Goal: Information Seeking & Learning: Learn about a topic

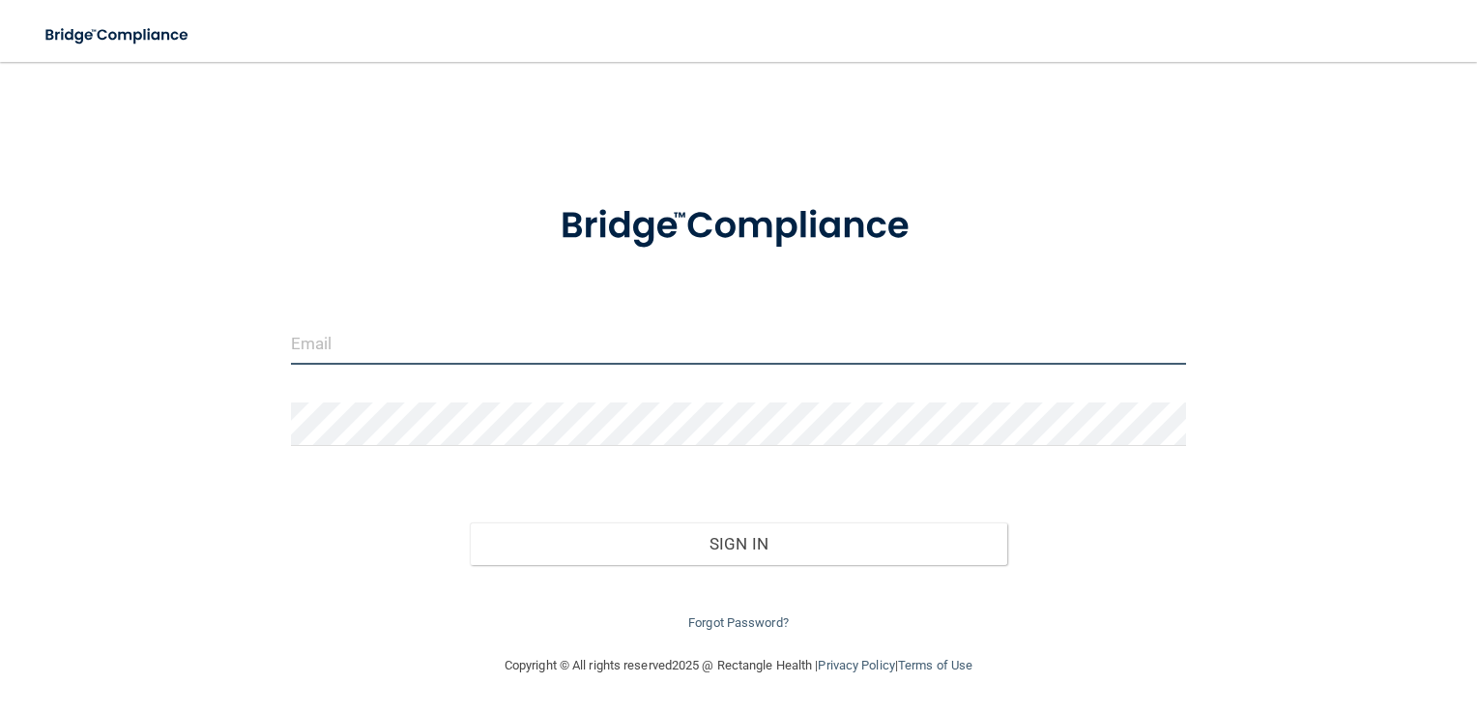
click at [442, 341] on input "email" at bounding box center [739, 343] width 896 height 44
type input "[PERSON_NAME][EMAIL_ADDRESS][DOMAIN_NAME]"
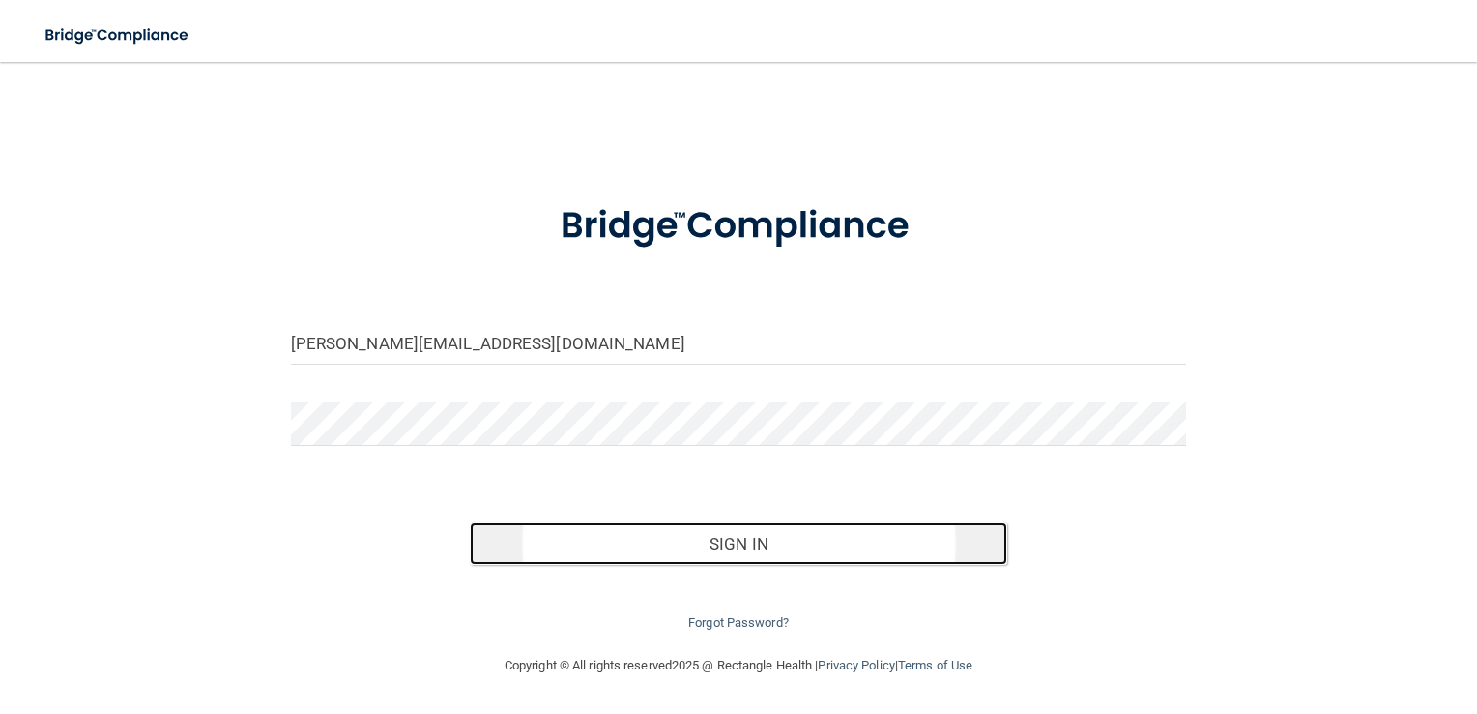
click at [679, 524] on button "Sign In" at bounding box center [739, 543] width 538 height 43
click at [642, 522] on button "Sign In" at bounding box center [739, 543] width 538 height 43
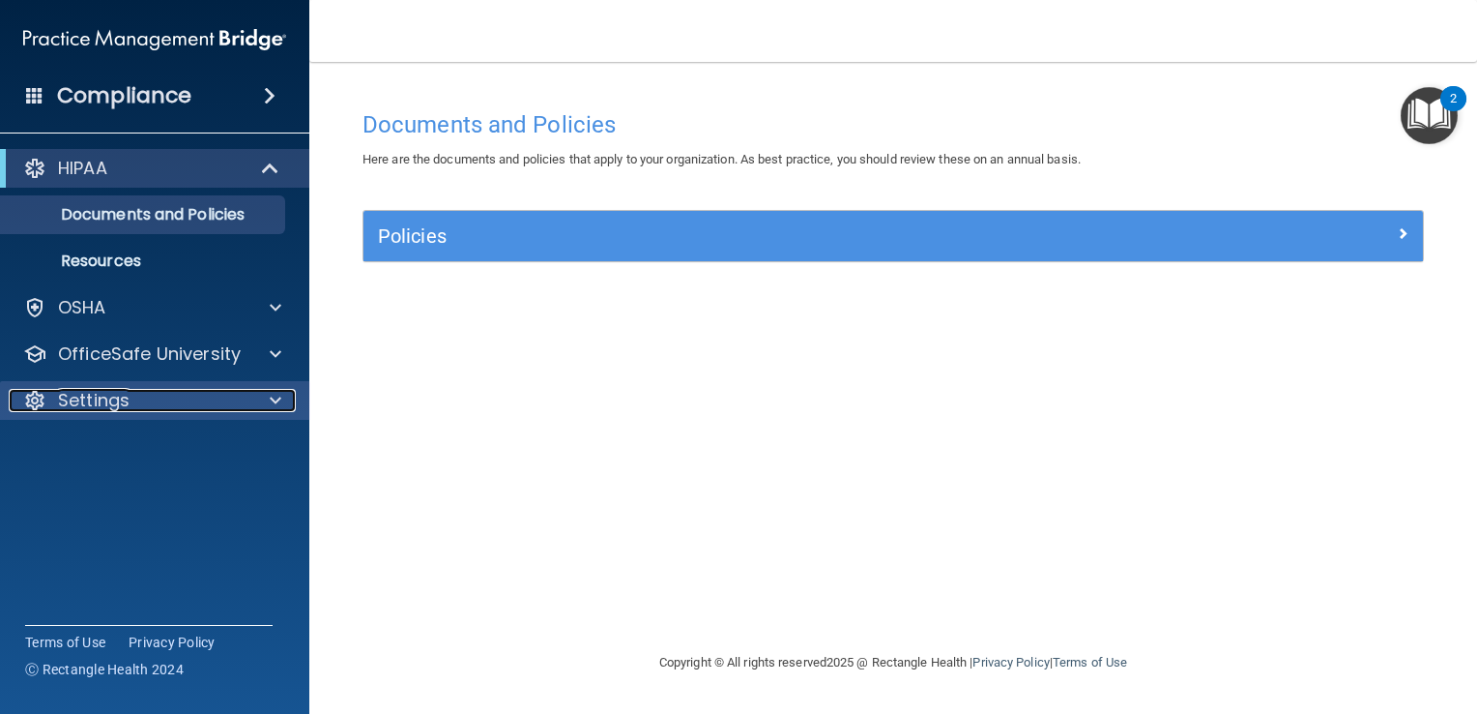
click at [144, 406] on div "Settings" at bounding box center [129, 400] width 240 height 23
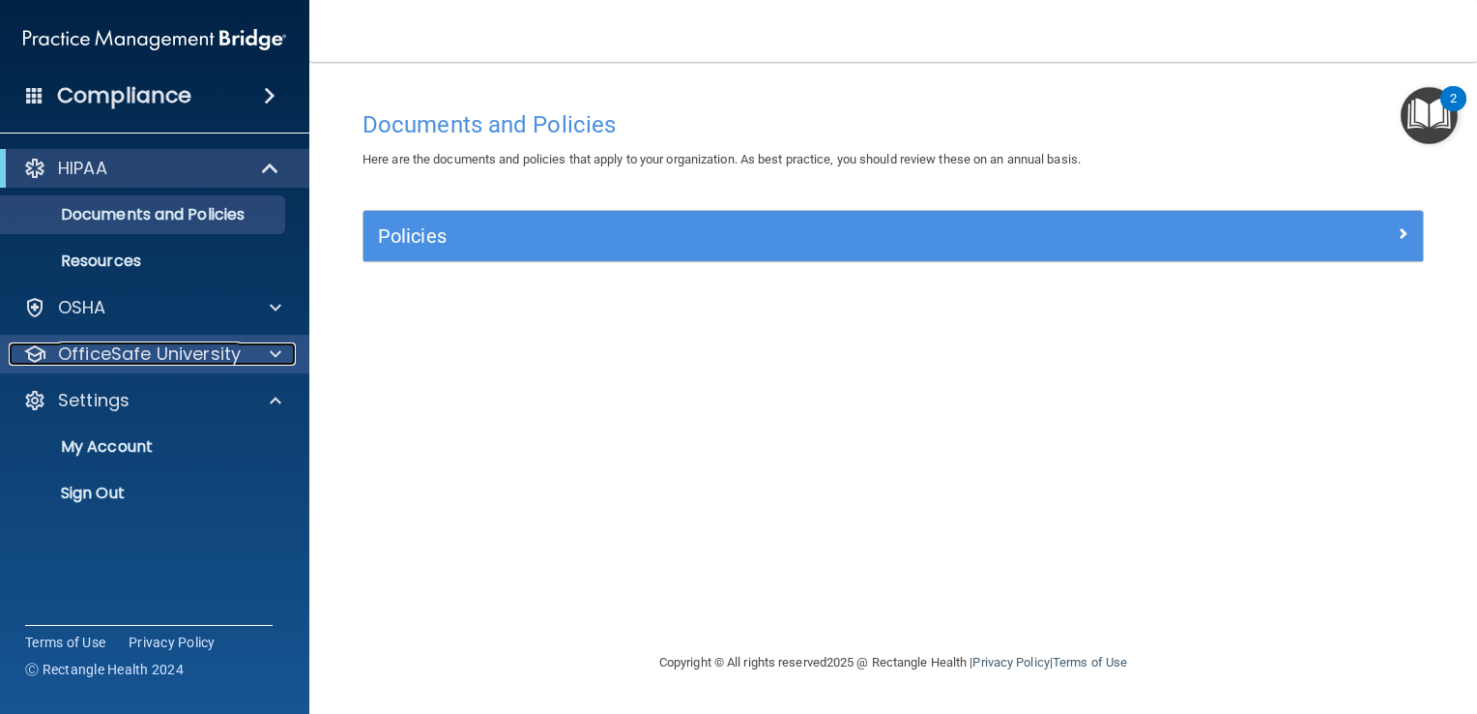
click at [161, 363] on p "OfficeSafe University" at bounding box center [149, 353] width 183 height 23
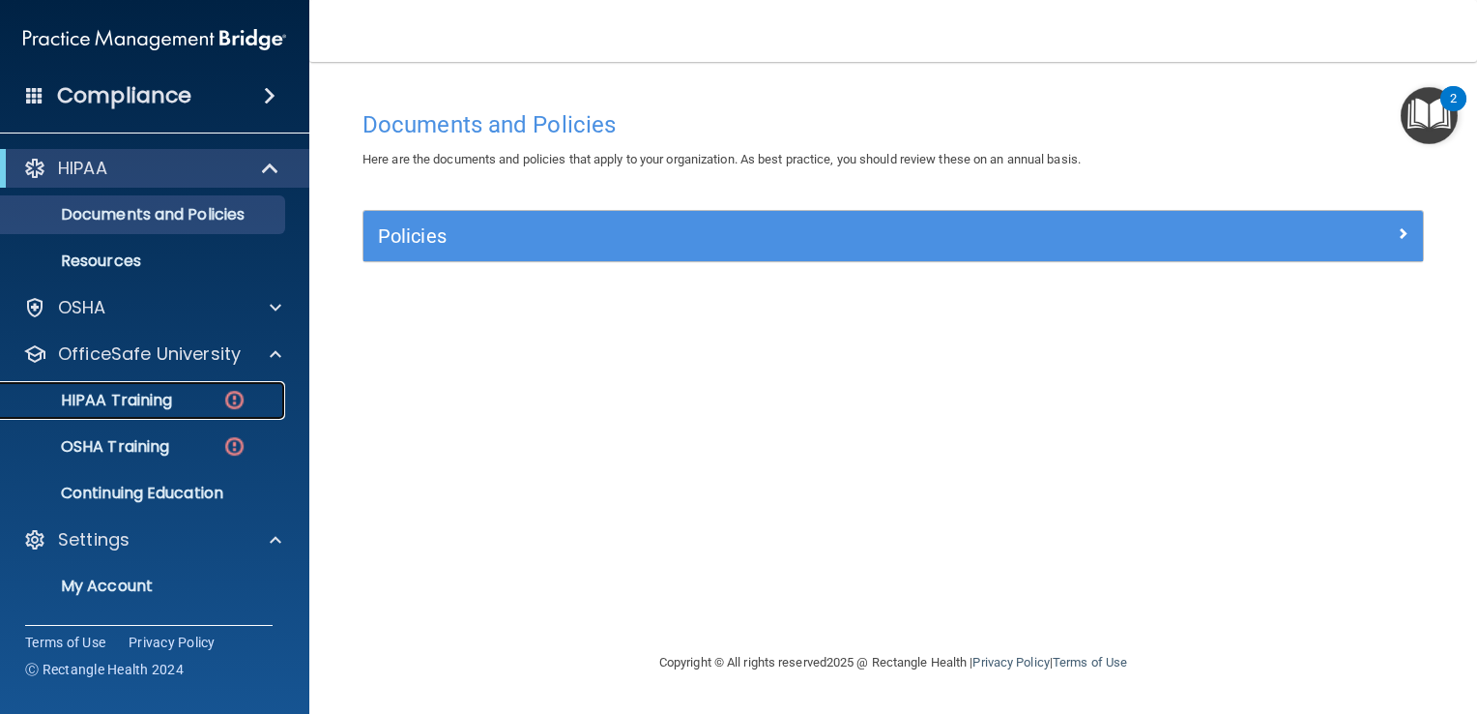
click at [160, 394] on p "HIPAA Training" at bounding box center [93, 400] width 160 height 19
